Goal: Information Seeking & Learning: Learn about a topic

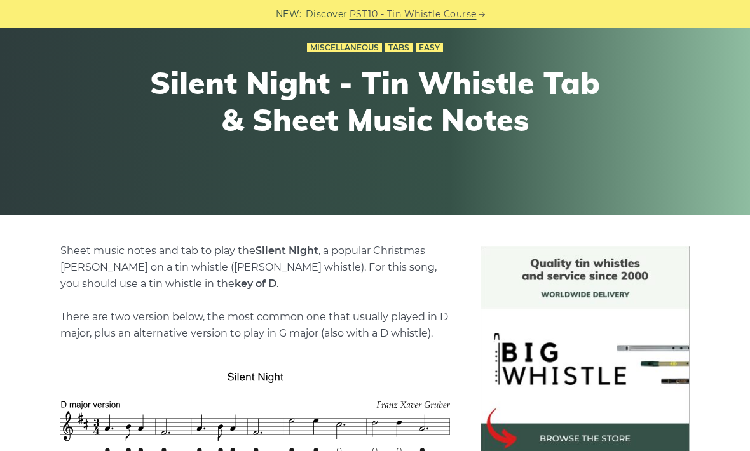
scroll to position [69, 0]
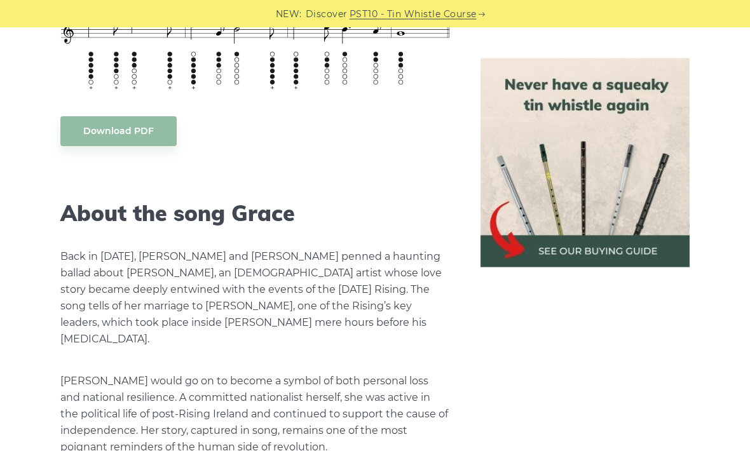
scroll to position [1860, 0]
click at [168, 129] on body "NEW: Discover PST10 - Tin Whistle Course Lessons Fingering Charts Tabs & Notes …" at bounding box center [375, 260] width 750 height 4240
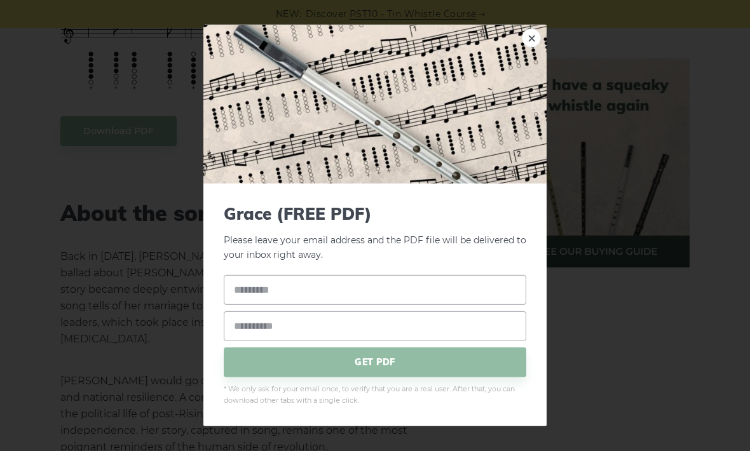
click at [611, 105] on div "× Grace (FREE PDF) Please leave your email address and the PDF file will be del…" at bounding box center [375, 225] width 750 height 451
click at [542, 57] on img at bounding box center [374, 104] width 343 height 159
click at [536, 48] on link "×" at bounding box center [531, 38] width 19 height 19
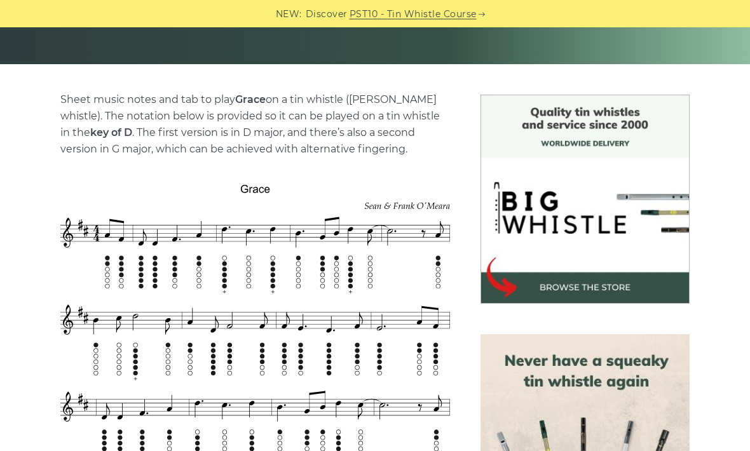
scroll to position [0, 0]
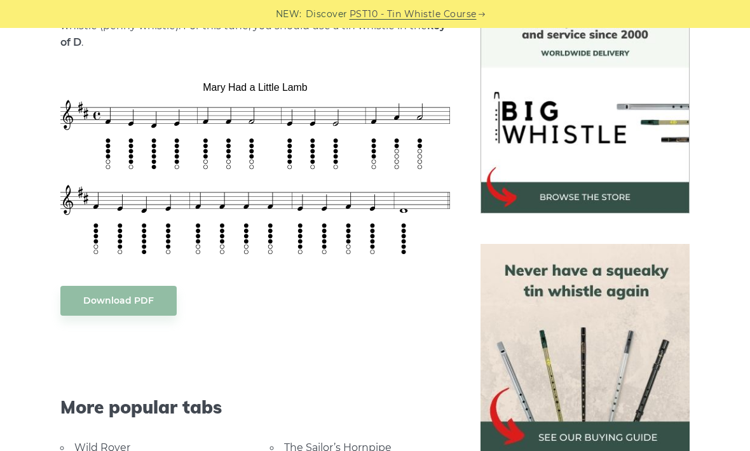
scroll to position [365, 0]
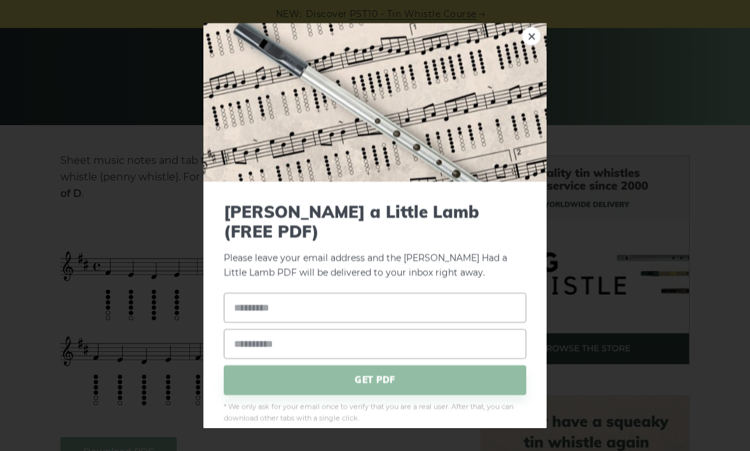
scroll to position [0, 0]
